Goal: Navigation & Orientation: Find specific page/section

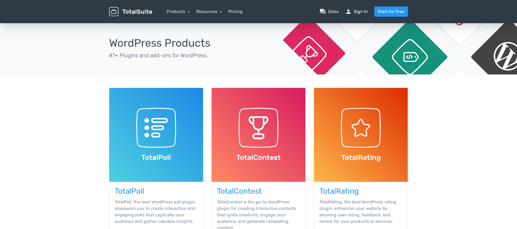
click at [359, 11] on link "person Sign in" at bounding box center [356, 11] width 23 height 6
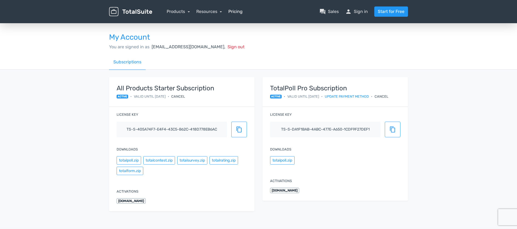
click at [237, 13] on link "Pricing" at bounding box center [235, 11] width 14 height 6
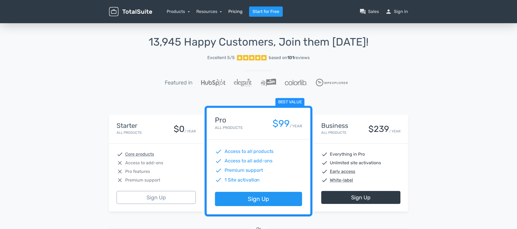
click at [238, 14] on link "Pricing" at bounding box center [235, 11] width 14 height 6
click at [230, 12] on link "Pricing" at bounding box center [235, 11] width 14 height 6
click at [209, 13] on link "Resources" at bounding box center [209, 11] width 26 height 5
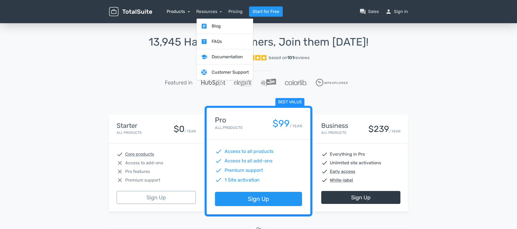
click at [178, 13] on link "Products" at bounding box center [178, 11] width 23 height 5
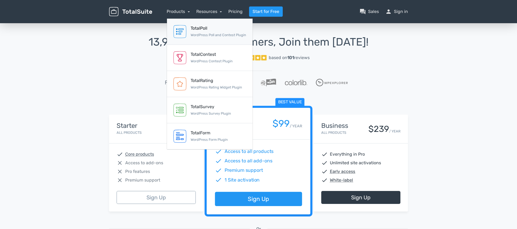
click at [227, 34] on small "WordPress Poll and Contest Plugin" at bounding box center [218, 35] width 55 height 4
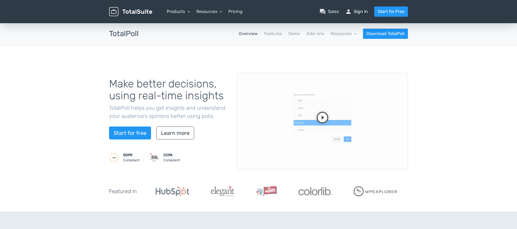
click at [356, 12] on link "person Sign in" at bounding box center [356, 11] width 23 height 6
click at [431, 70] on div "Make better decisions, using real-time insights TotalPoll helps you get insight…" at bounding box center [258, 128] width 517 height 166
click at [357, 11] on link "person Sign in" at bounding box center [356, 11] width 23 height 6
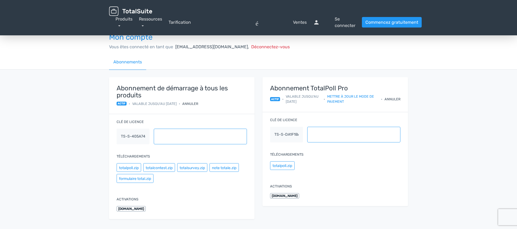
click at [394, 98] on font "Annuler" at bounding box center [392, 99] width 16 height 4
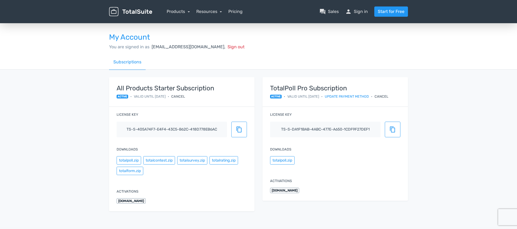
click at [291, 190] on span "[DOMAIN_NAME]" at bounding box center [284, 189] width 29 height 5
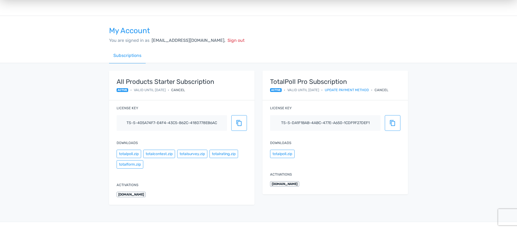
scroll to position [5, 0]
